Goal: Task Accomplishment & Management: Use online tool/utility

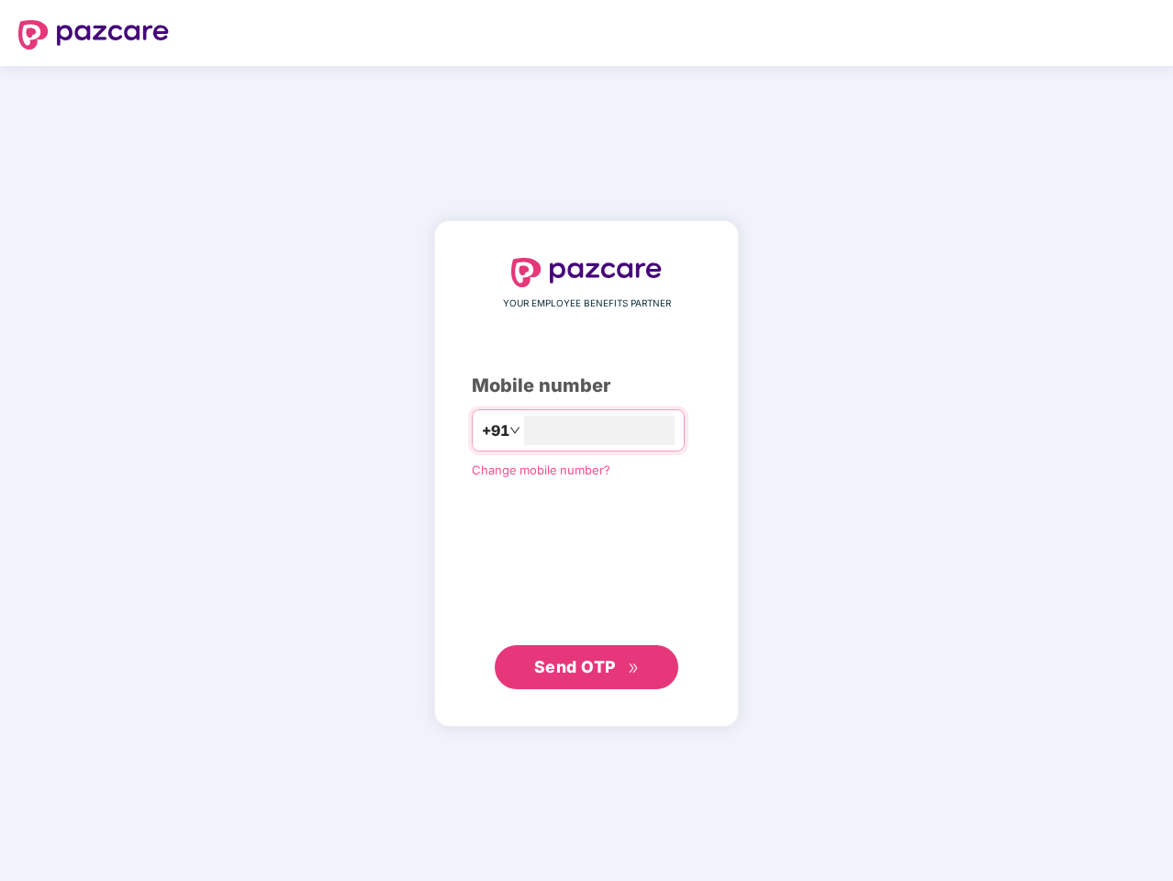
click at [586, 441] on input "number" at bounding box center [599, 430] width 151 height 29
click at [94, 35] on img at bounding box center [93, 34] width 151 height 29
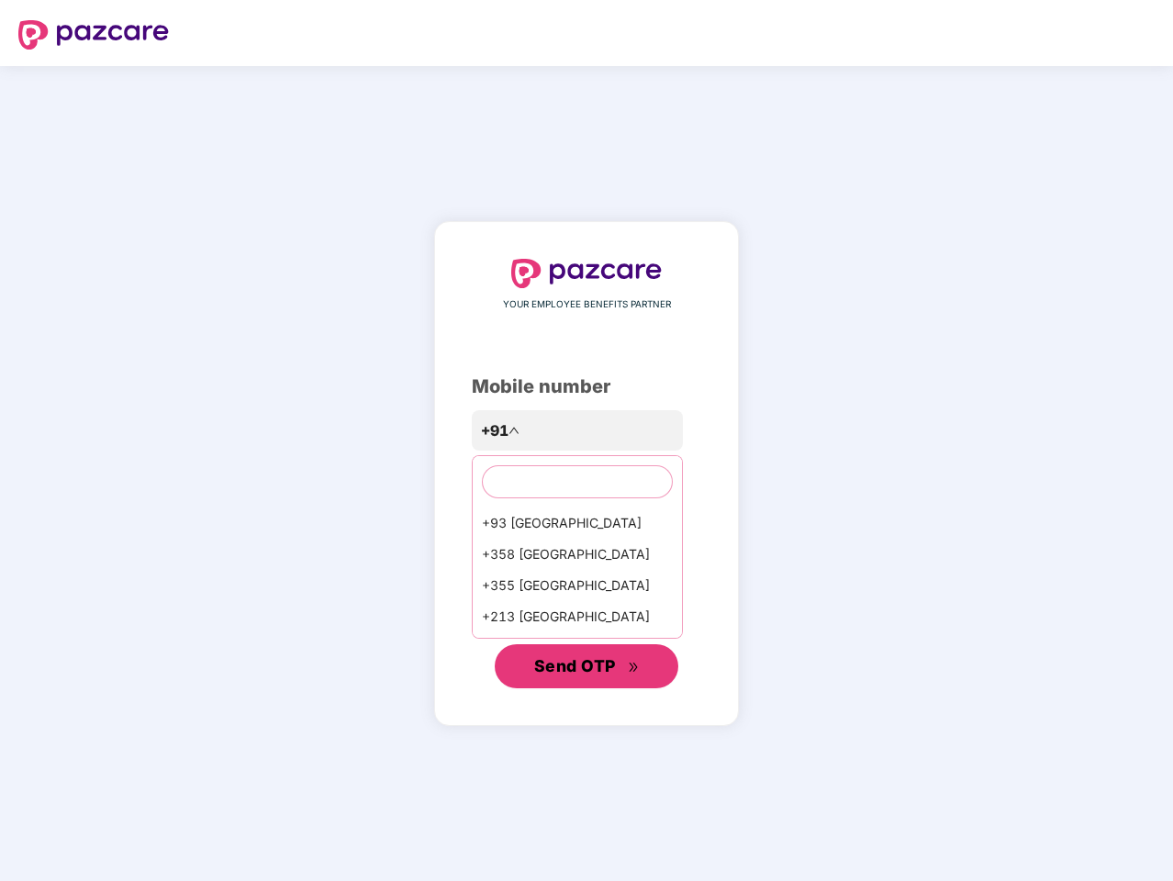
click at [586, 667] on span "Send OTP" at bounding box center [575, 665] width 82 height 19
